Goal: Information Seeking & Learning: Check status

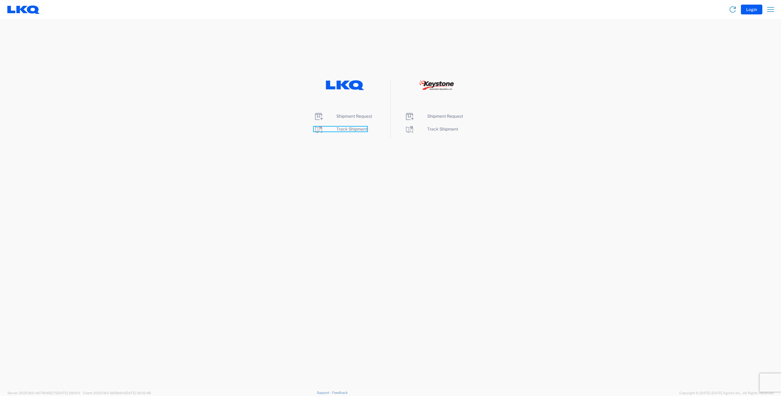
click at [345, 130] on span "Track Shipment" at bounding box center [352, 128] width 31 height 5
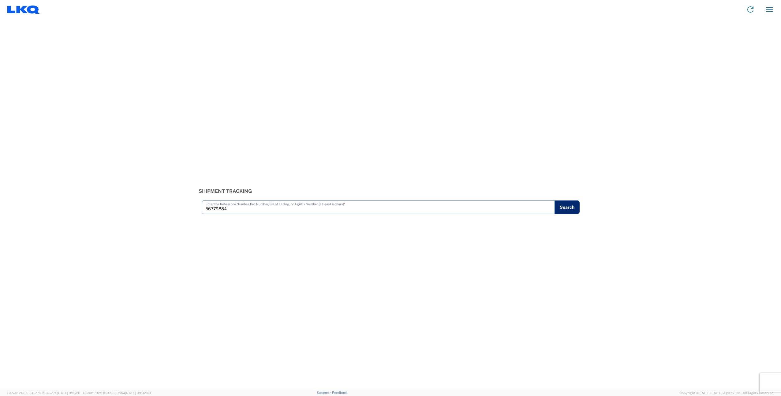
type input "56779884"
click at [566, 205] on button "Search" at bounding box center [567, 206] width 25 height 13
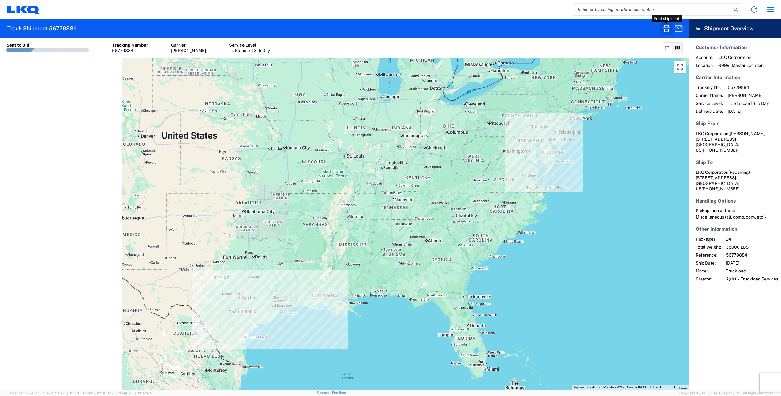
click at [666, 29] on icon "button" at bounding box center [666, 28] width 7 height 7
